Goal: Information Seeking & Learning: Check status

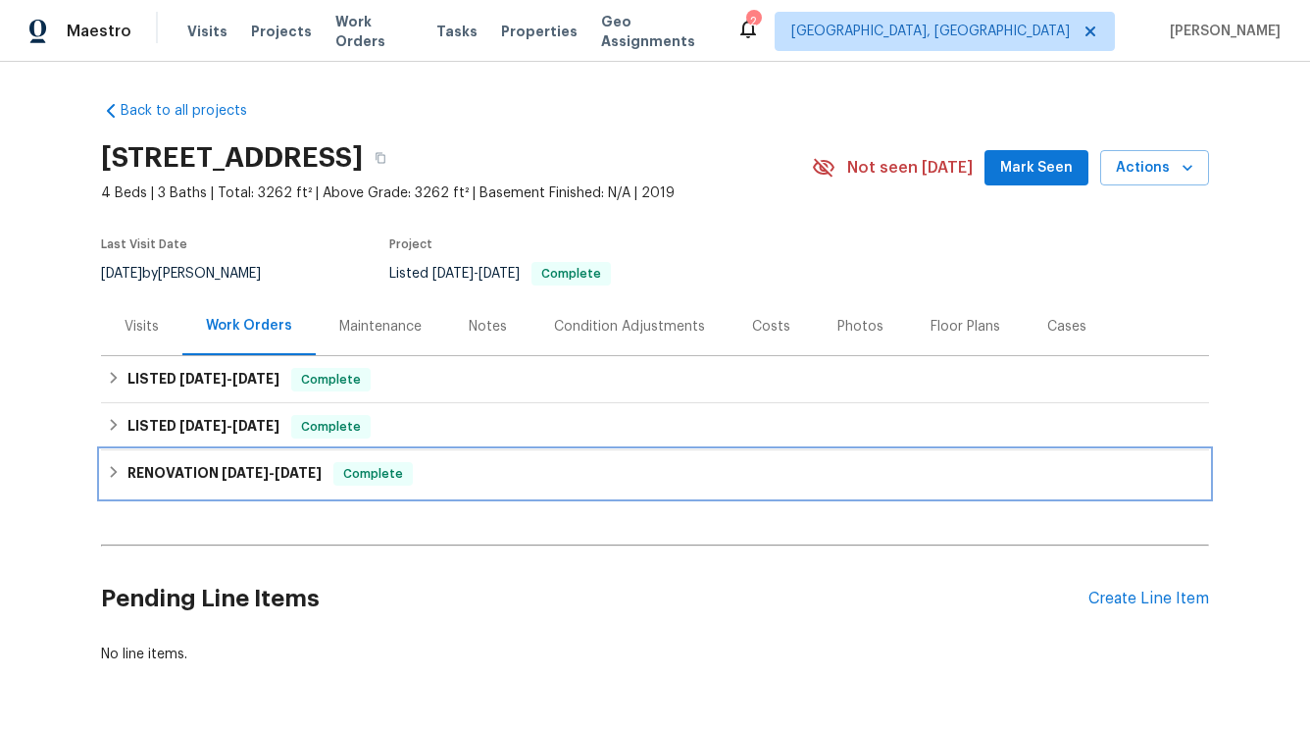
click at [222, 470] on span "[DATE]" at bounding box center [245, 473] width 47 height 14
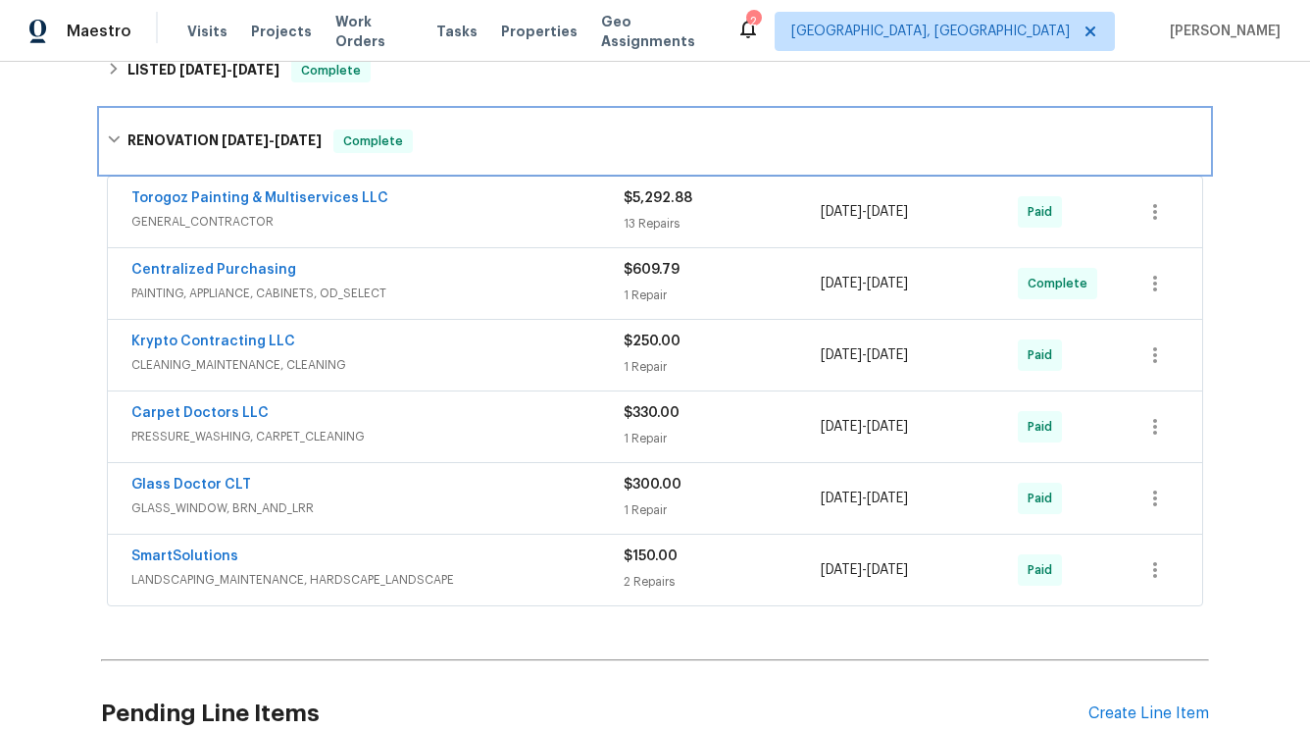
scroll to position [374, 0]
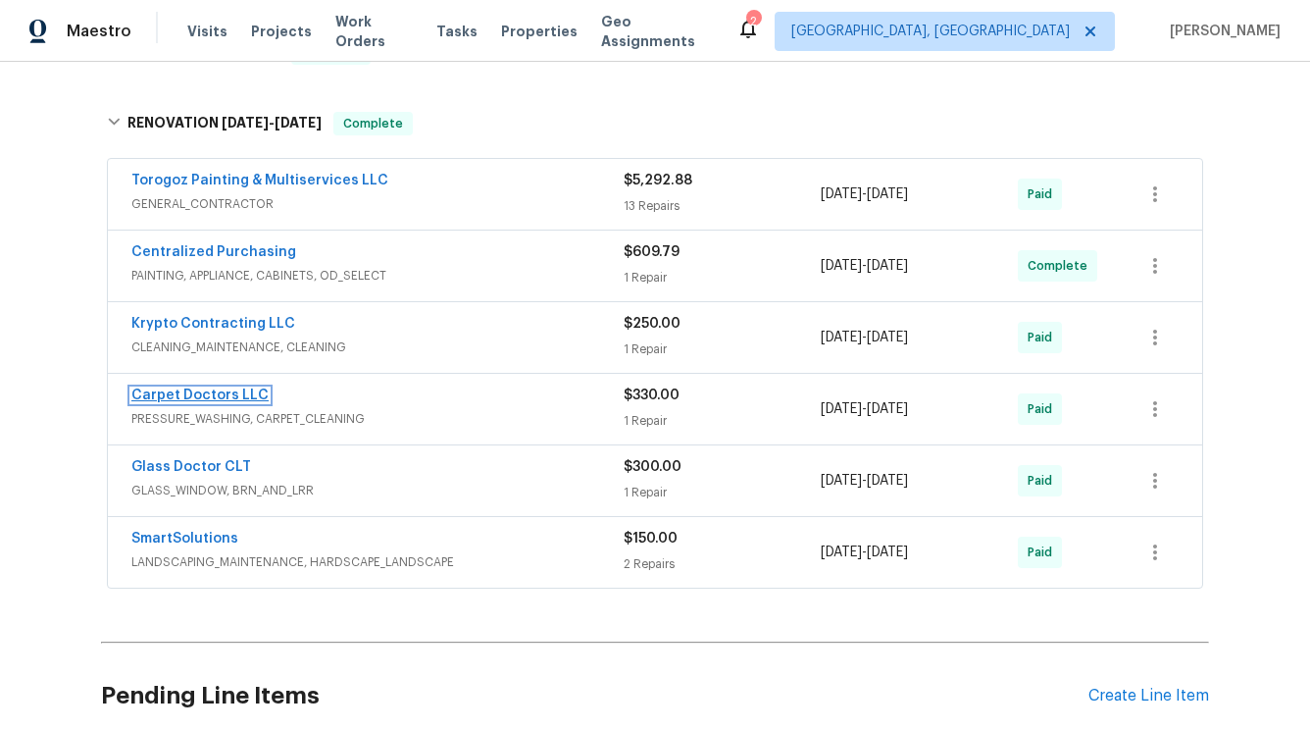
click at [254, 400] on link "Carpet Doctors LLC" at bounding box center [199, 395] width 137 height 14
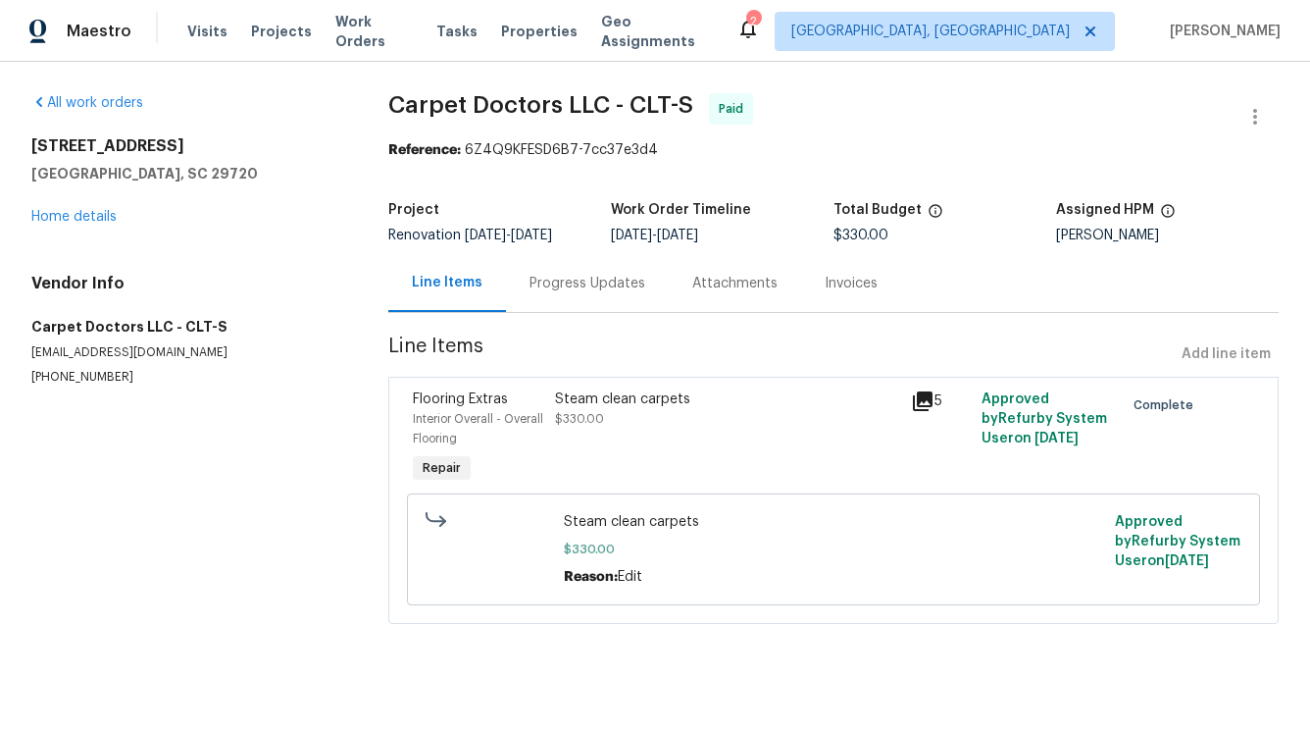
click at [109, 208] on div "[STREET_ADDRESS] Home details" at bounding box center [186, 181] width 310 height 90
click at [97, 220] on link "Home details" at bounding box center [73, 217] width 85 height 14
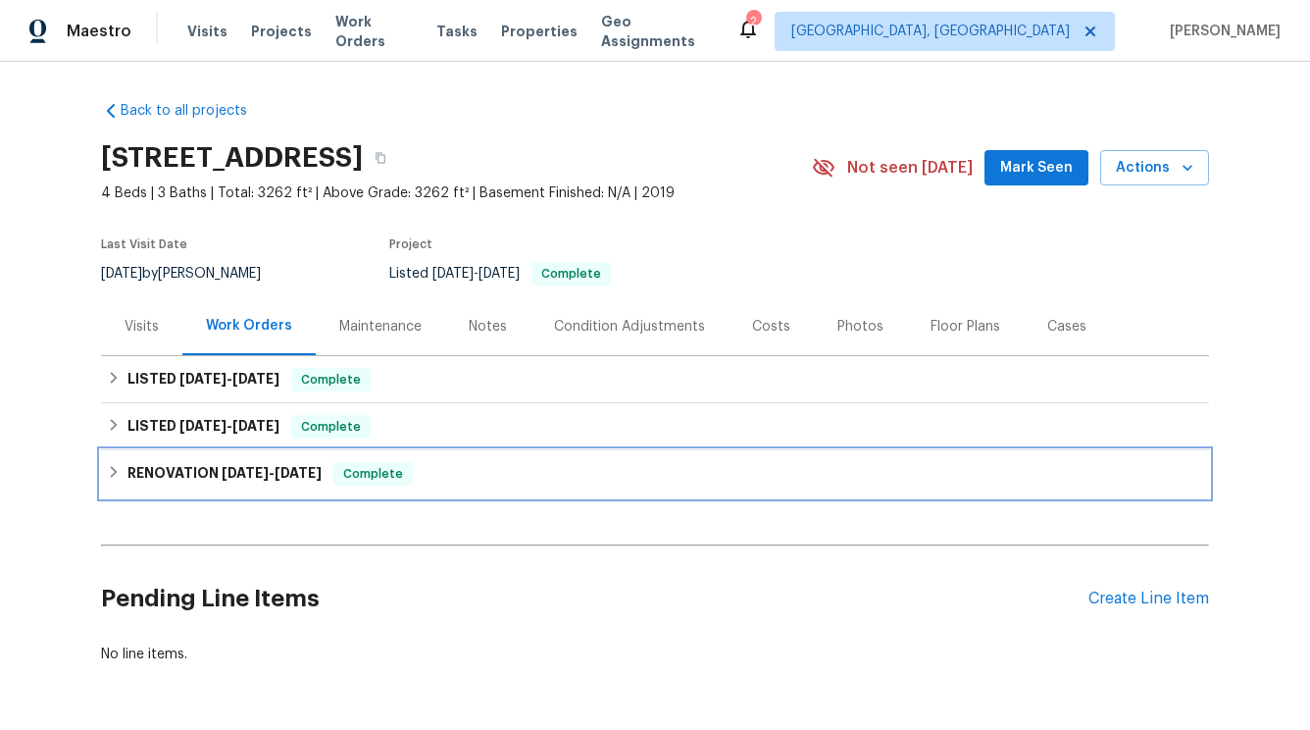
click at [194, 471] on h6 "RENOVATION [DATE] - [DATE]" at bounding box center [225, 474] width 194 height 24
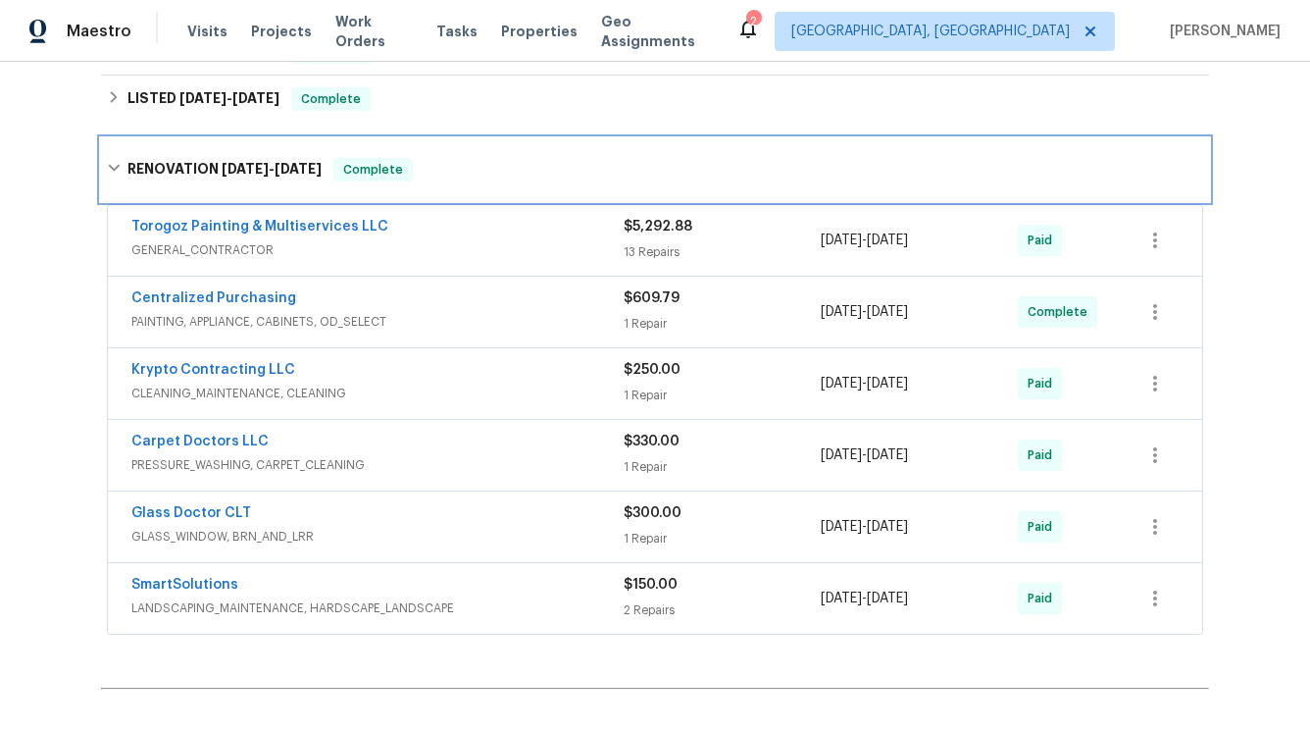
scroll to position [340, 0]
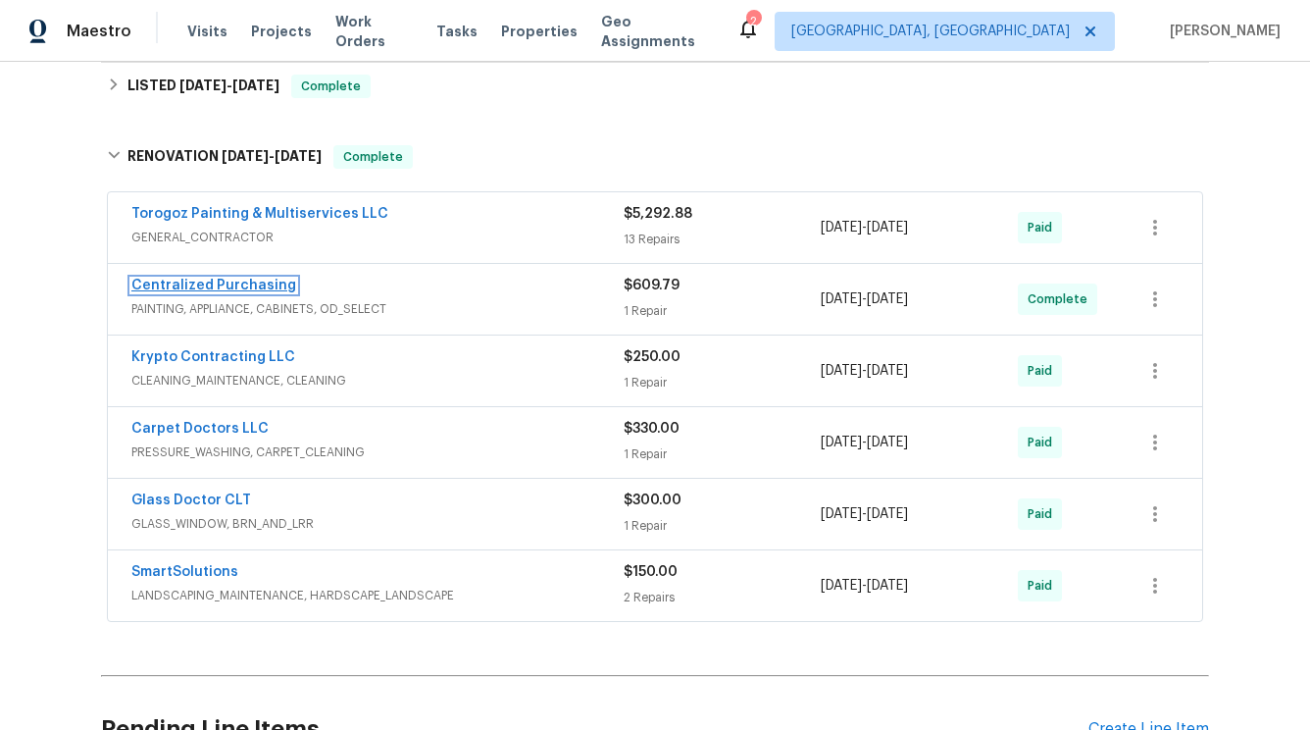
click at [230, 291] on link "Centralized Purchasing" at bounding box center [213, 286] width 165 height 14
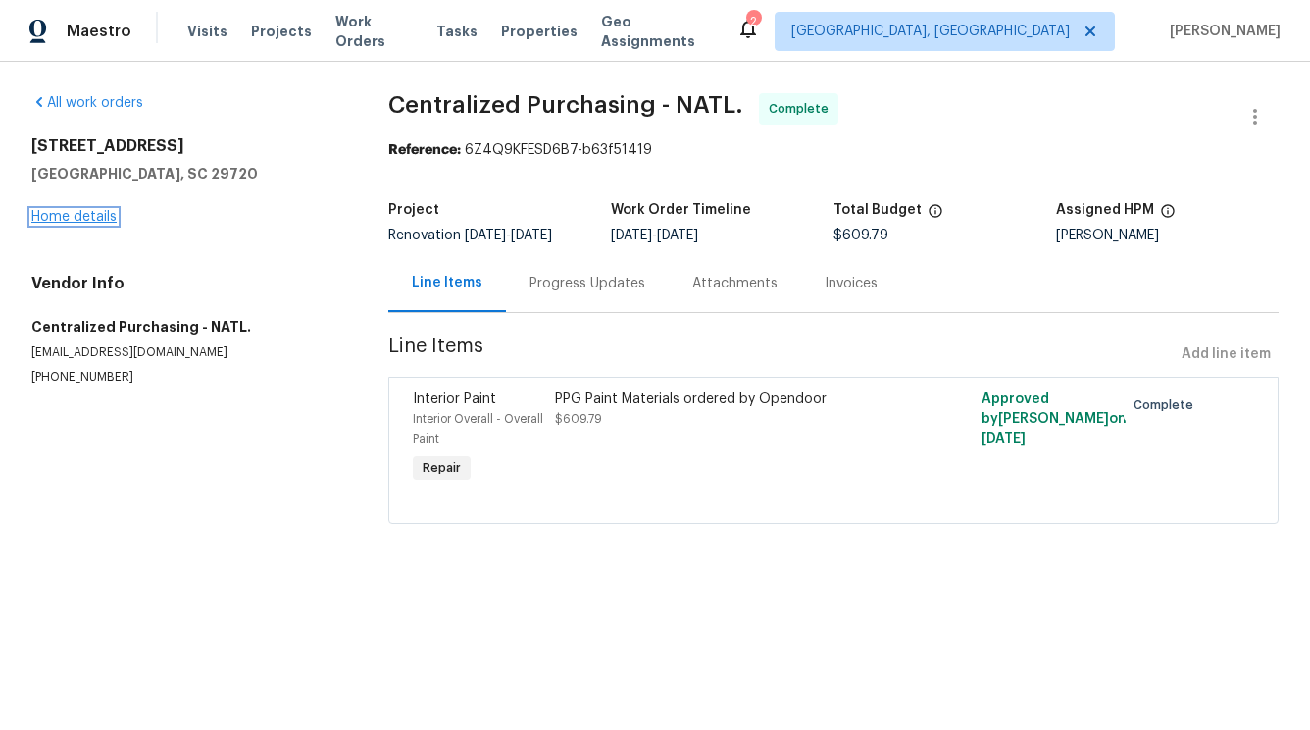
click at [76, 215] on link "Home details" at bounding box center [73, 217] width 85 height 14
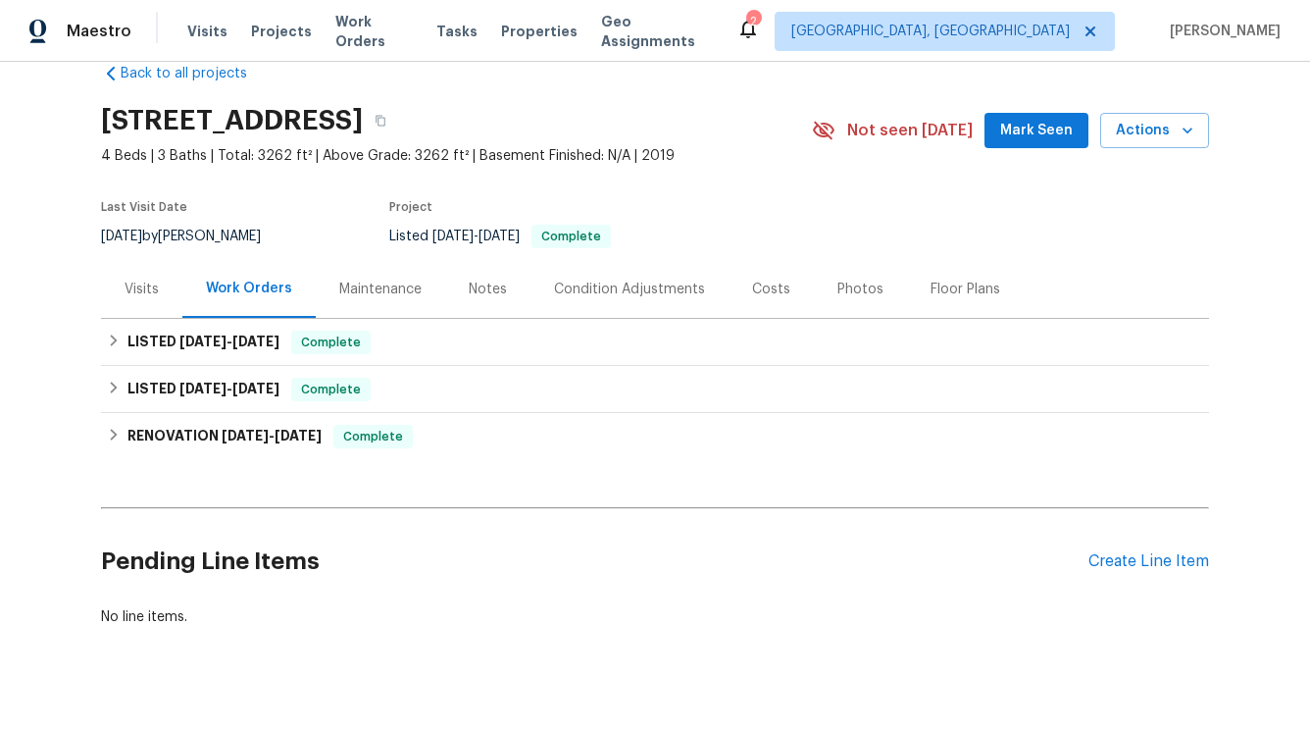
scroll to position [68, 0]
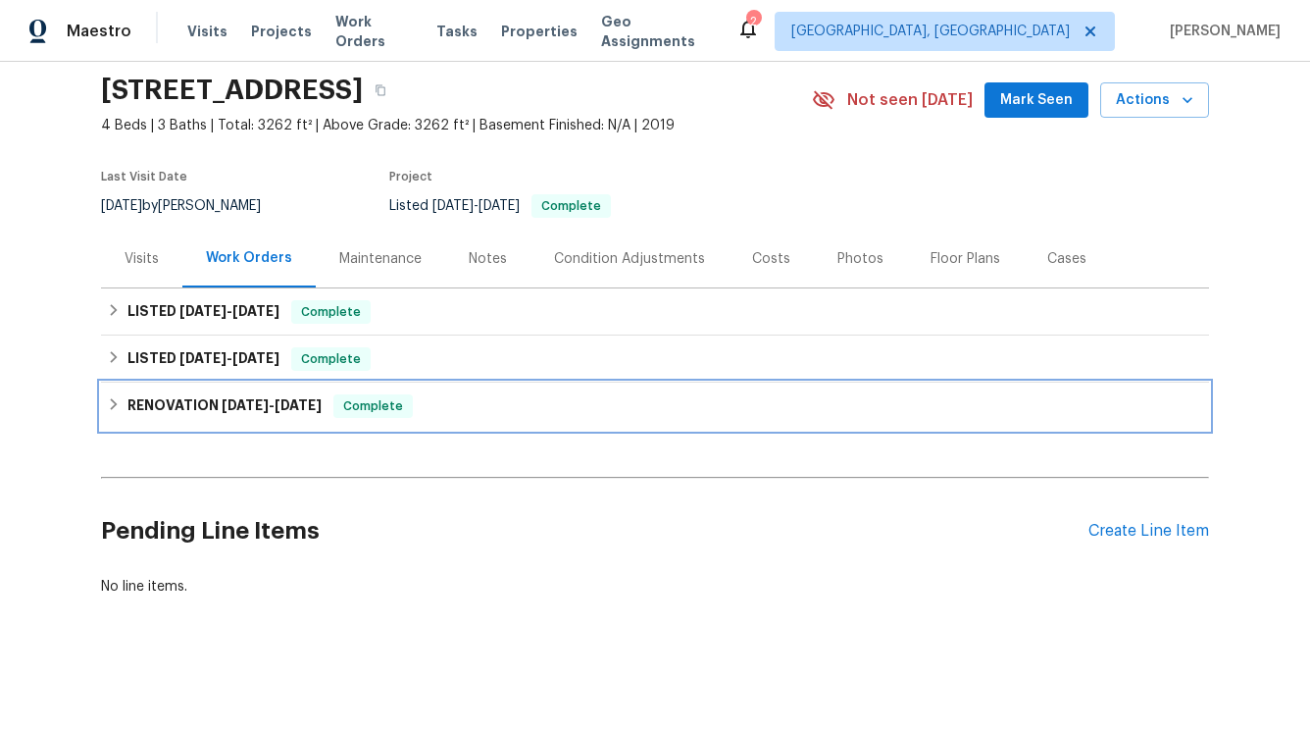
click at [214, 397] on h6 "RENOVATION [DATE] - [DATE]" at bounding box center [225, 406] width 194 height 24
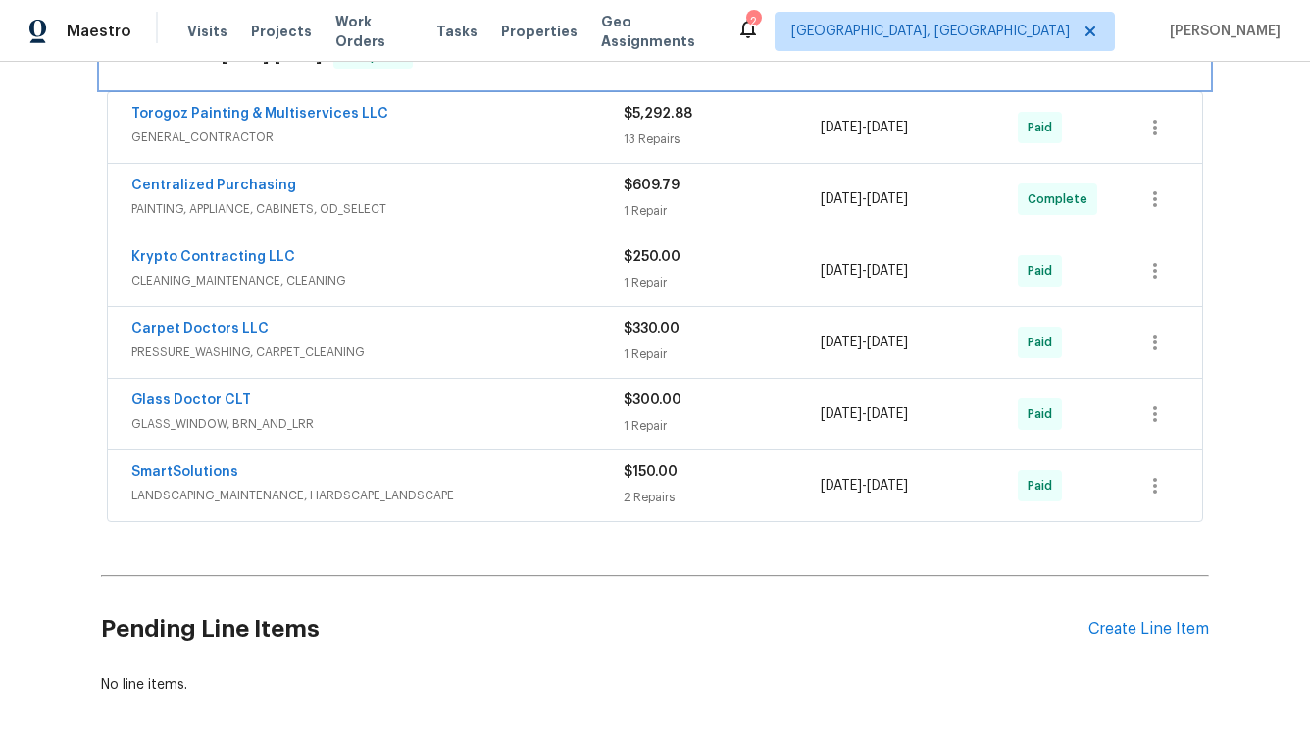
scroll to position [407, 0]
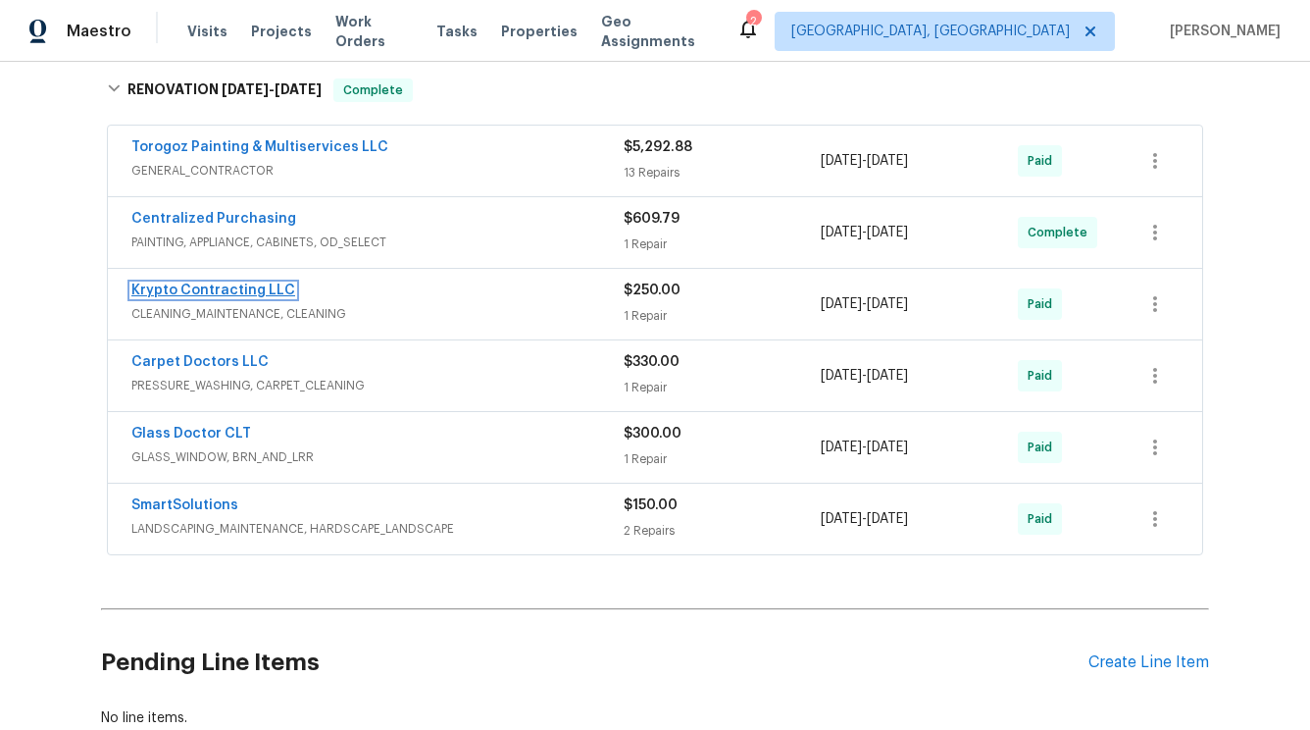
click at [247, 293] on link "Krypto Contracting LLC" at bounding box center [213, 290] width 164 height 14
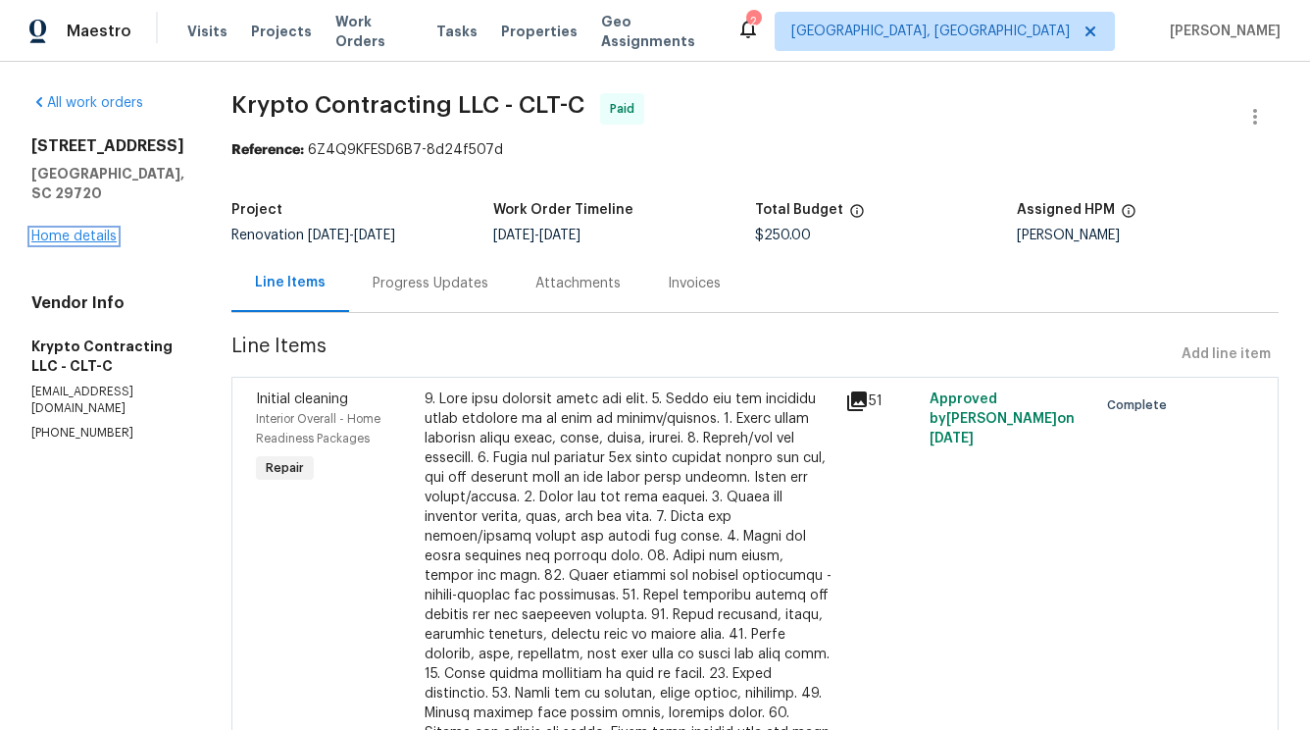
click at [66, 230] on link "Home details" at bounding box center [73, 237] width 85 height 14
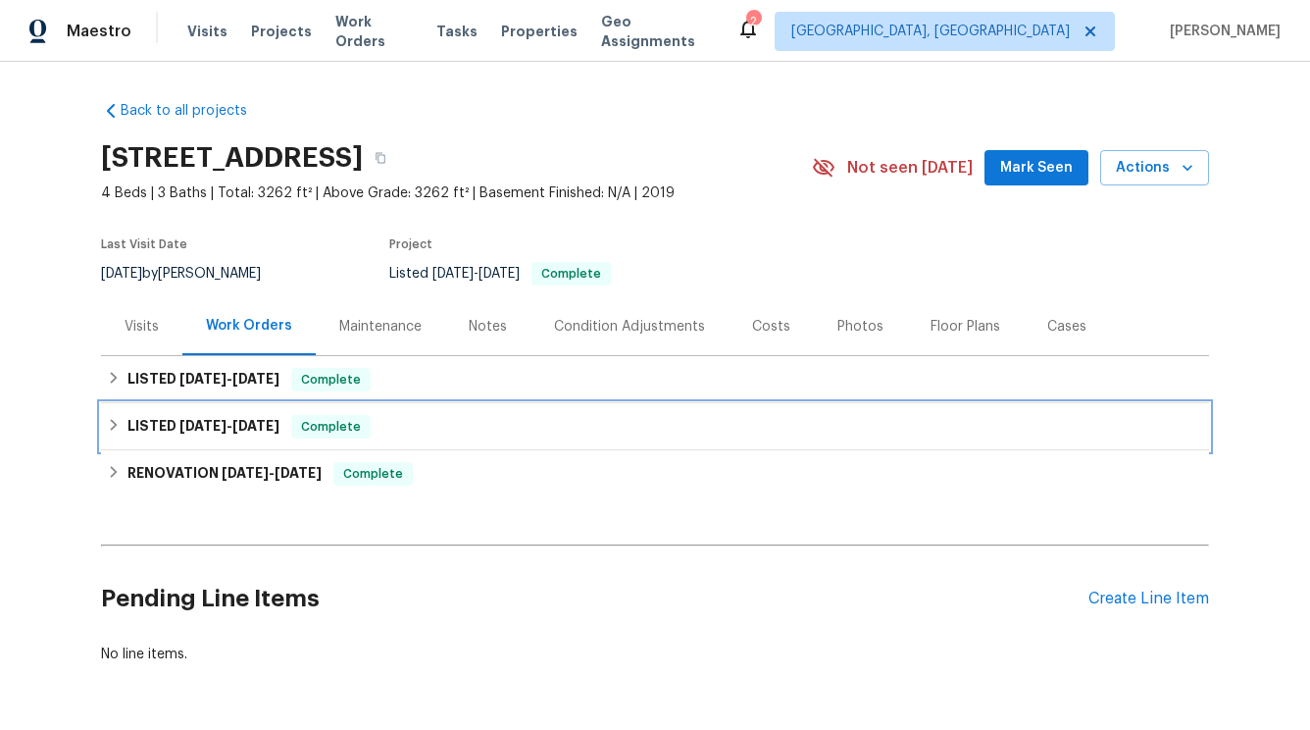
click at [206, 430] on span "[DATE]" at bounding box center [202, 426] width 47 height 14
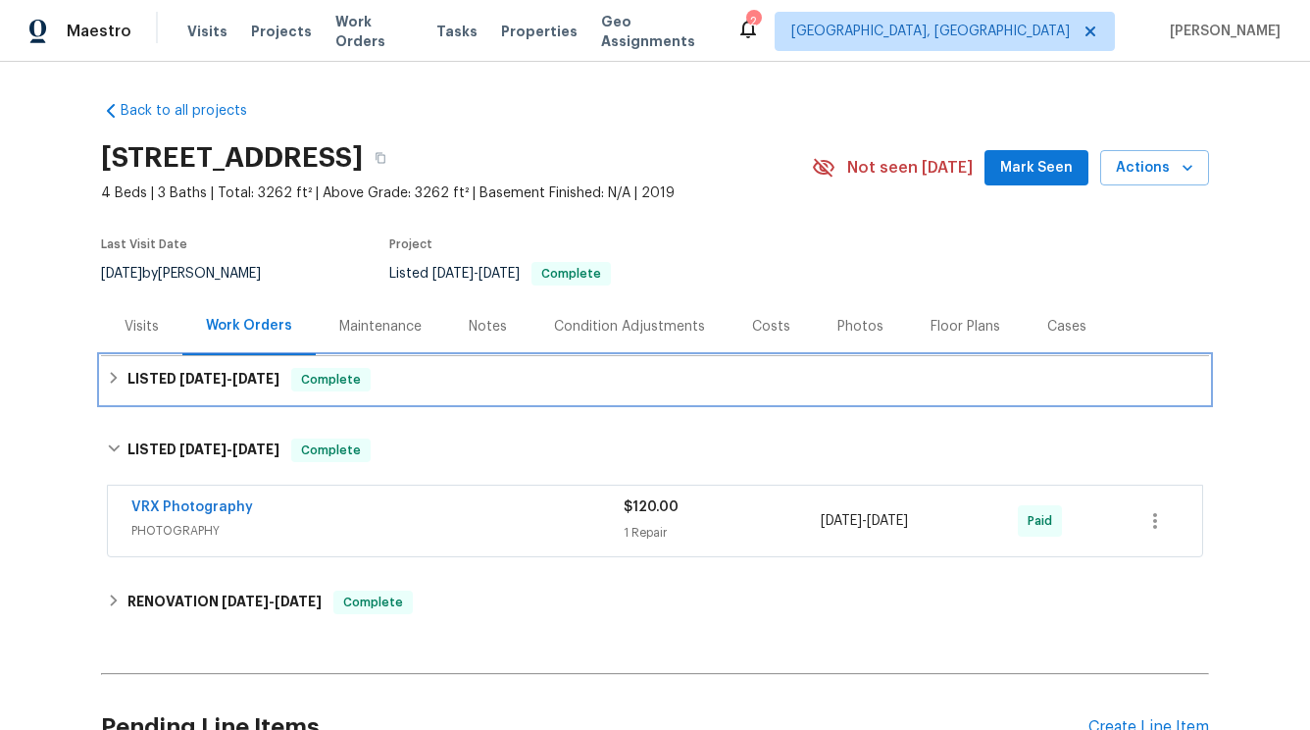
click at [203, 378] on span "[DATE]" at bounding box center [202, 379] width 47 height 14
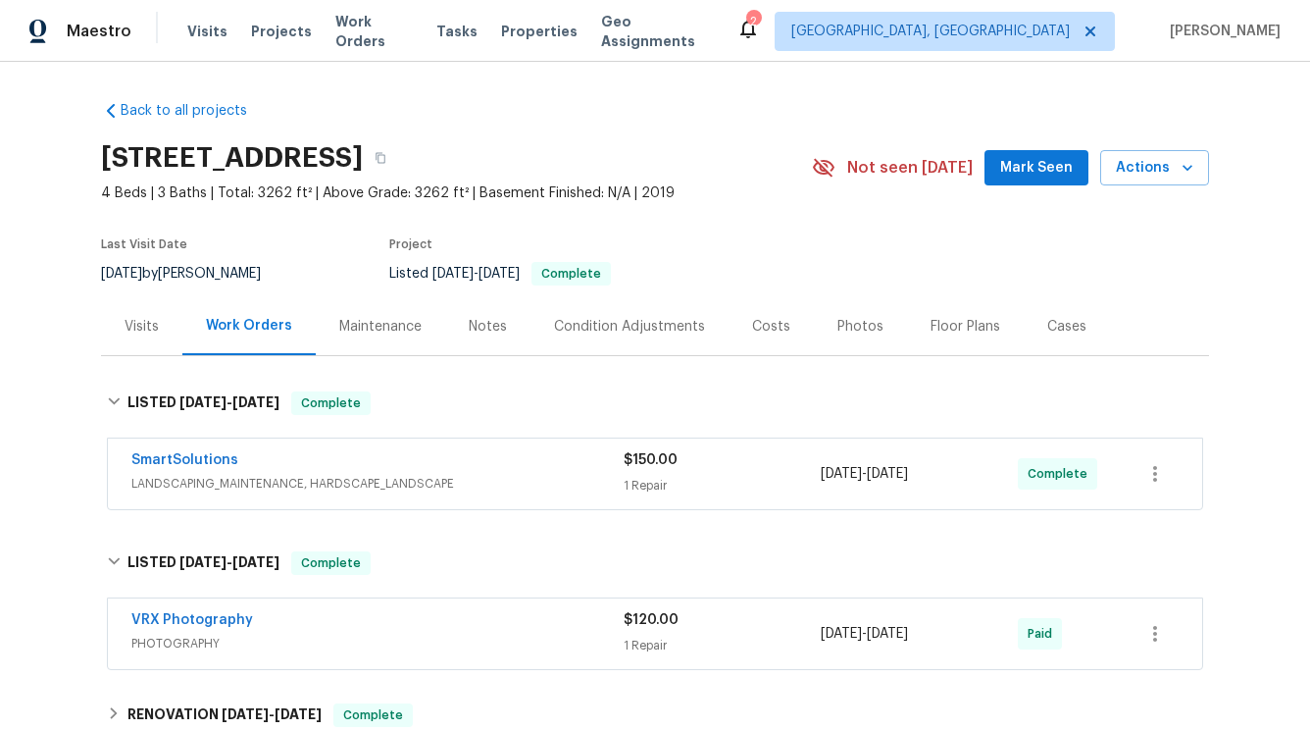
click at [219, 321] on div "Work Orders" at bounding box center [249, 326] width 86 height 20
click at [154, 321] on div "Visits" at bounding box center [142, 327] width 34 height 20
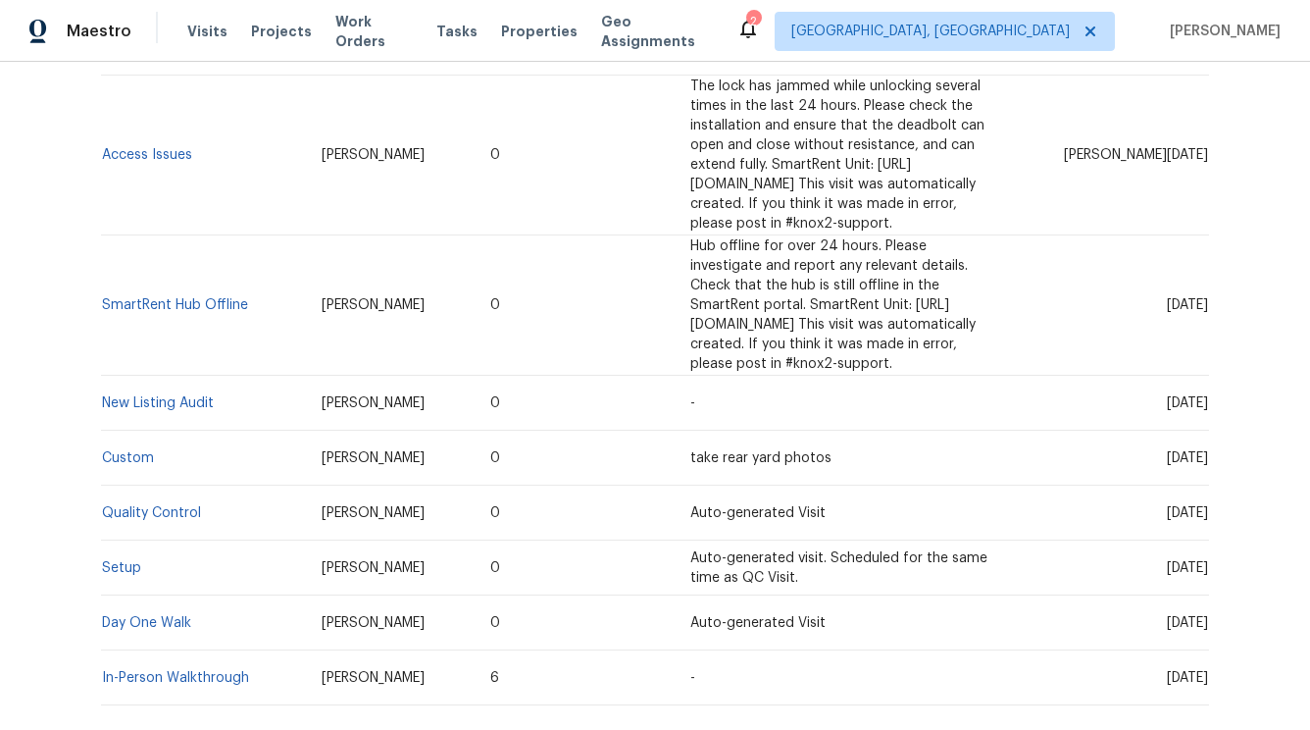
scroll to position [551, 0]
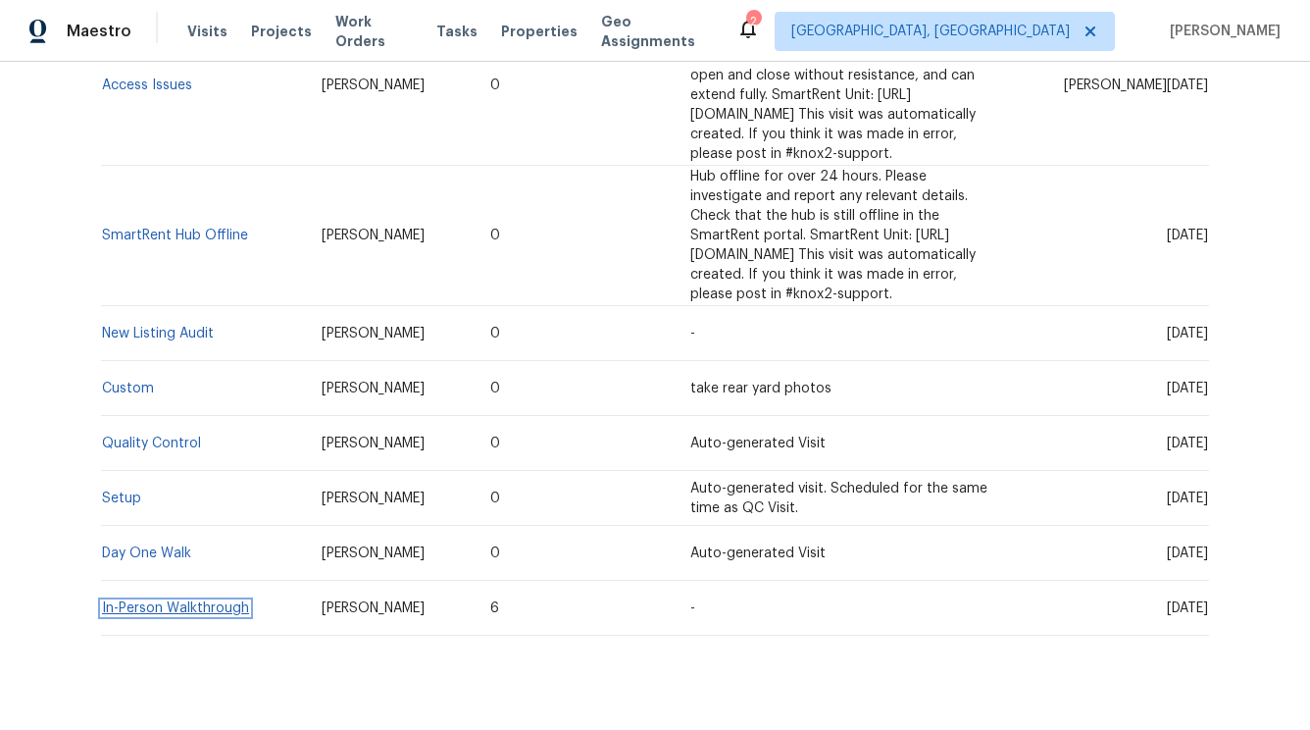
click at [202, 601] on link "In-Person Walkthrough" at bounding box center [175, 608] width 147 height 14
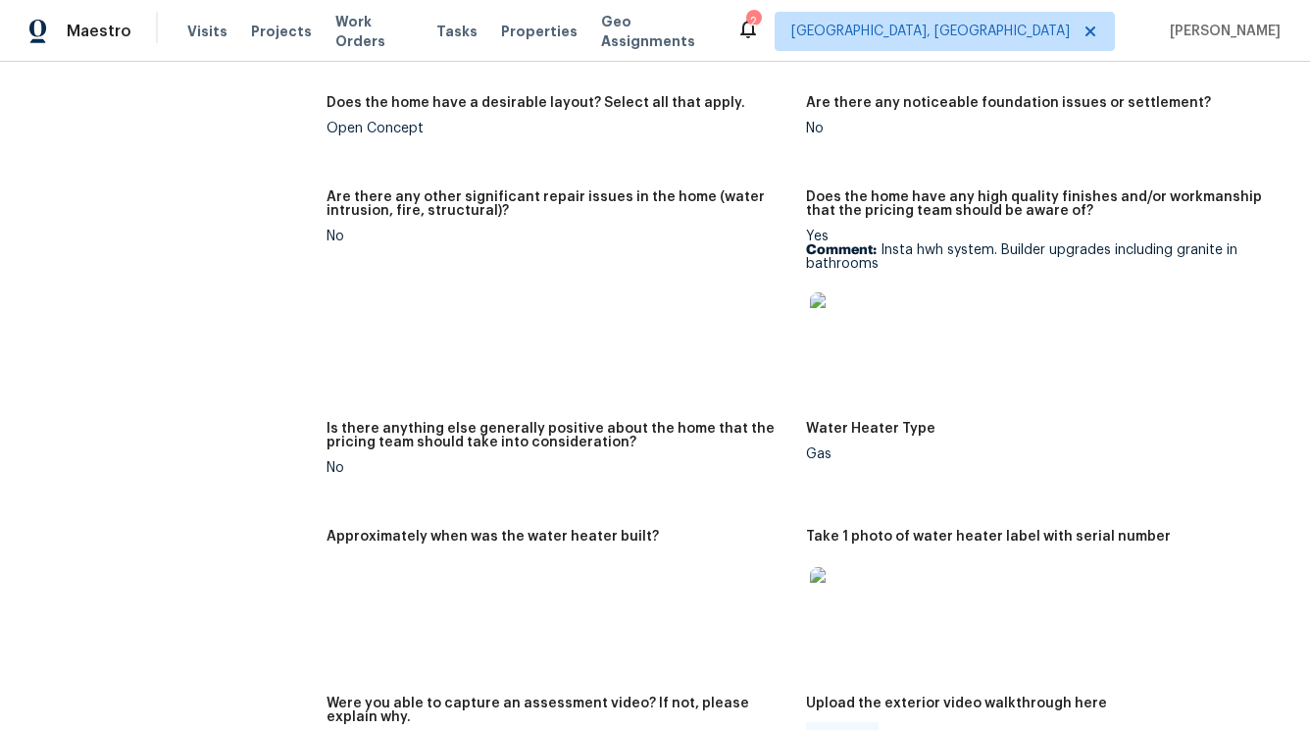
scroll to position [3304, 0]
click at [853, 325] on img at bounding box center [841, 324] width 63 height 63
